Goal: Register for event/course

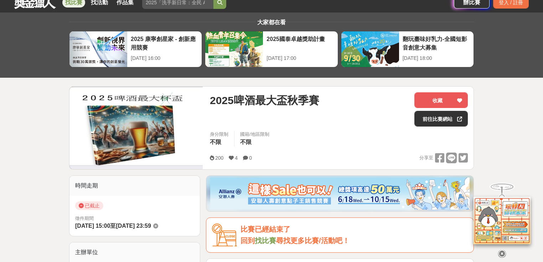
scroll to position [57, 0]
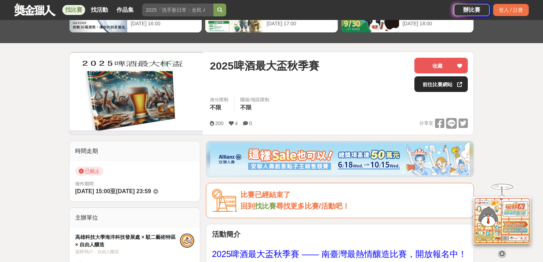
click at [423, 86] on link "前往比賽網站" at bounding box center [441, 84] width 53 height 16
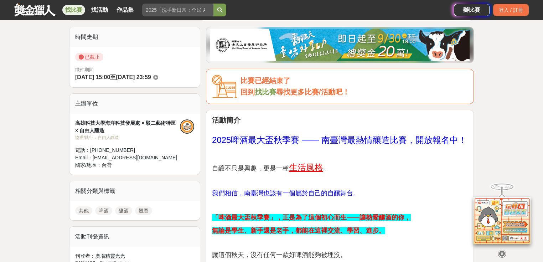
scroll to position [29, 0]
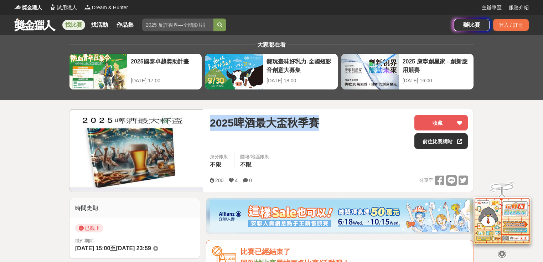
drag, startPoint x: 221, startPoint y: 121, endPoint x: 329, endPoint y: 128, distance: 107.8
click at [329, 128] on div "2025啤酒最大盃秋季賽" at bounding box center [309, 123] width 199 height 16
copy span "2025啤酒最大盃秋季賽"
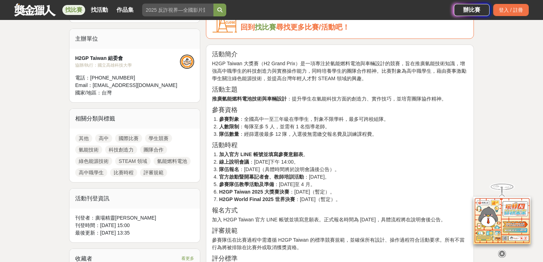
scroll to position [228, 0]
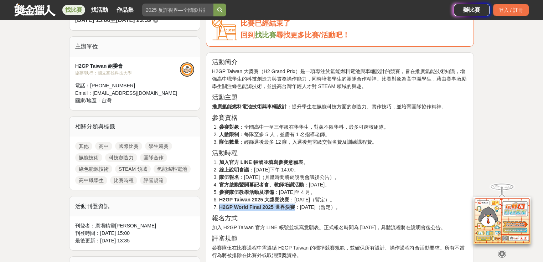
drag, startPoint x: 220, startPoint y: 206, endPoint x: 295, endPoint y: 207, distance: 75.6
click at [295, 207] on strong "H2GP World Final 2025 世界決賽" at bounding box center [257, 207] width 76 height 6
copy strong "H2GP World Final 2025 世界決賽"
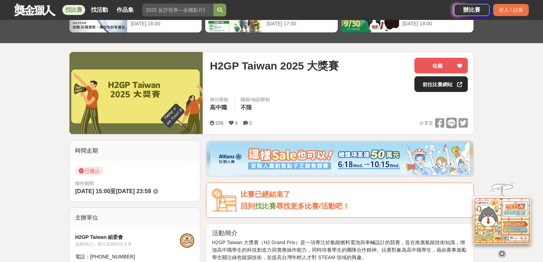
click at [431, 86] on link "前往比賽網站" at bounding box center [441, 84] width 53 height 16
